Goal: Information Seeking & Learning: Learn about a topic

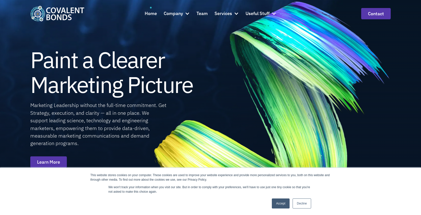
click at [280, 201] on link "Accept" at bounding box center [281, 203] width 18 height 10
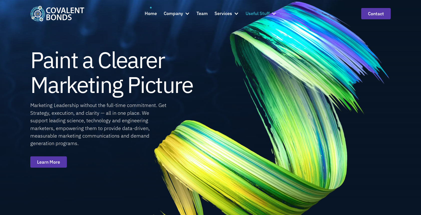
click at [270, 12] on div "Useful Stuff" at bounding box center [261, 14] width 31 height 14
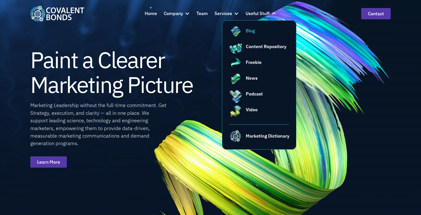
click at [258, 35] on link "Blog" at bounding box center [259, 34] width 61 height 14
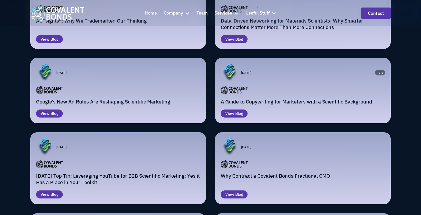
scroll to position [150, 0]
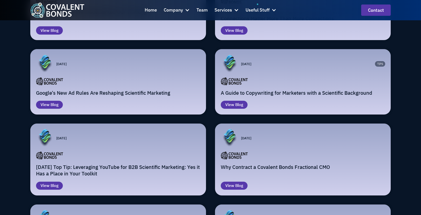
click at [142, 9] on div "Home Company About Us Ethical Marketing Pledge Careers Team Services Strategy V…" at bounding box center [210, 11] width 243 height 14
click at [149, 11] on div "Home" at bounding box center [151, 10] width 12 height 7
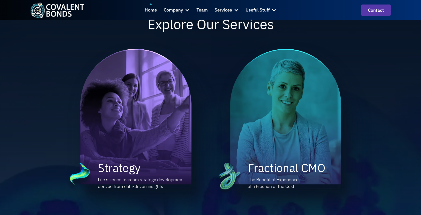
scroll to position [351, 0]
